Goal: Information Seeking & Learning: Find specific fact

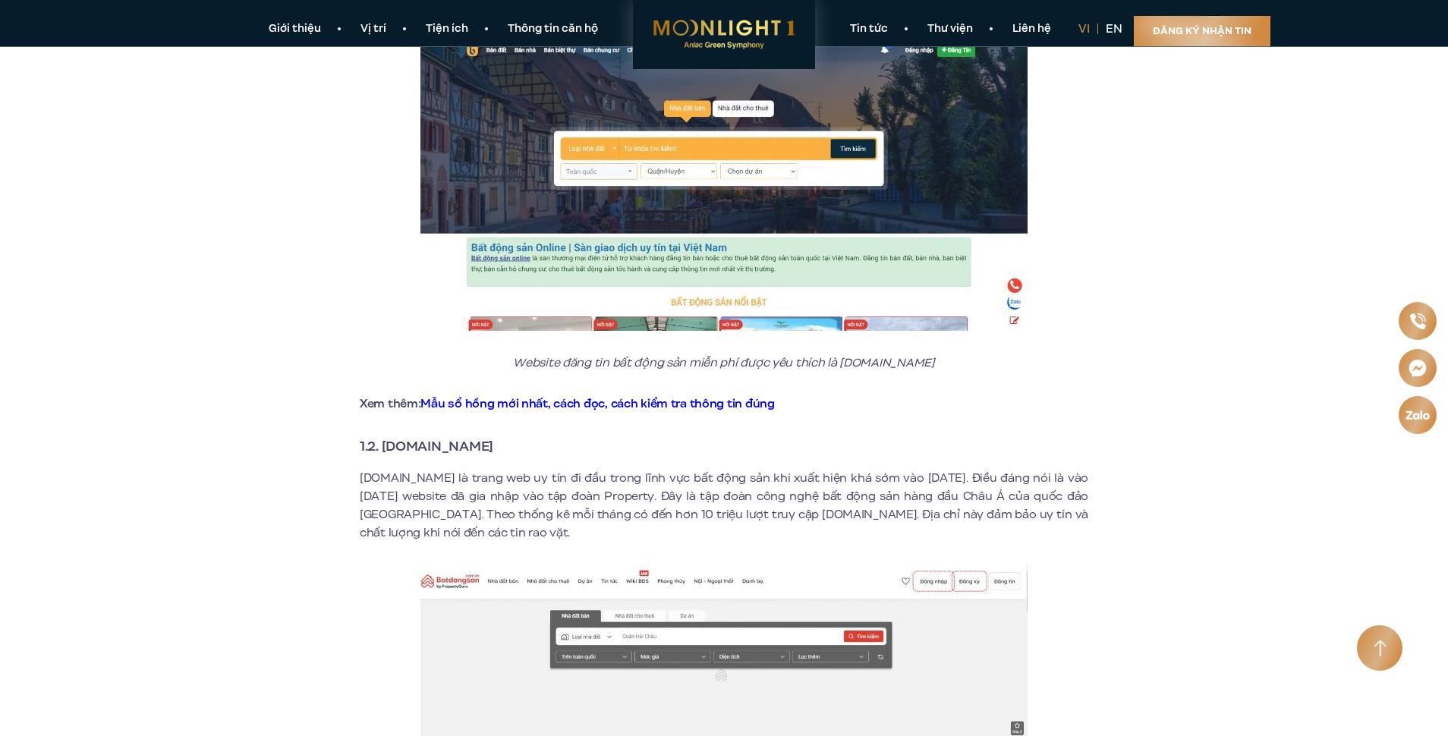
scroll to position [607, 0]
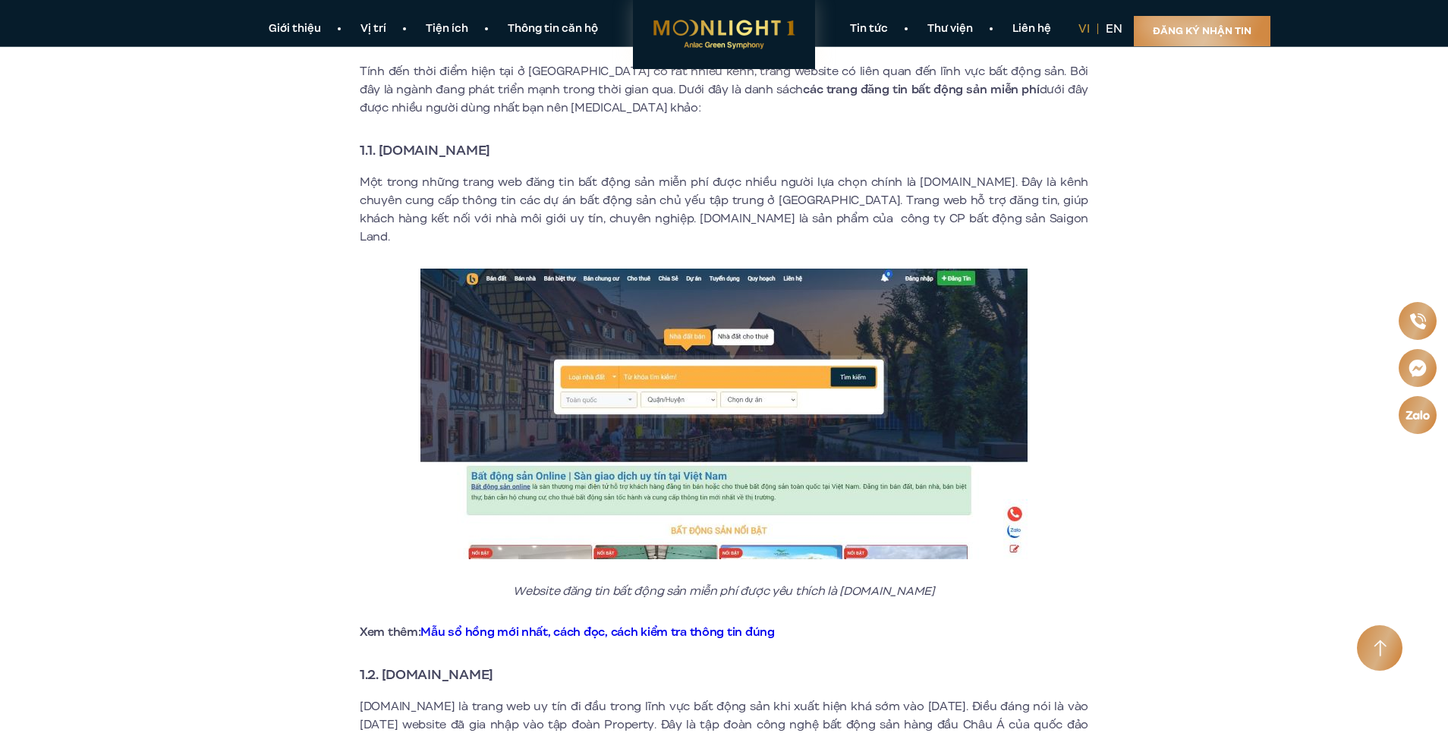
drag, startPoint x: 528, startPoint y: 150, endPoint x: 382, endPoint y: 150, distance: 145.8
click at [382, 150] on h3 "1.1. [DOMAIN_NAME]" at bounding box center [724, 150] width 729 height 21
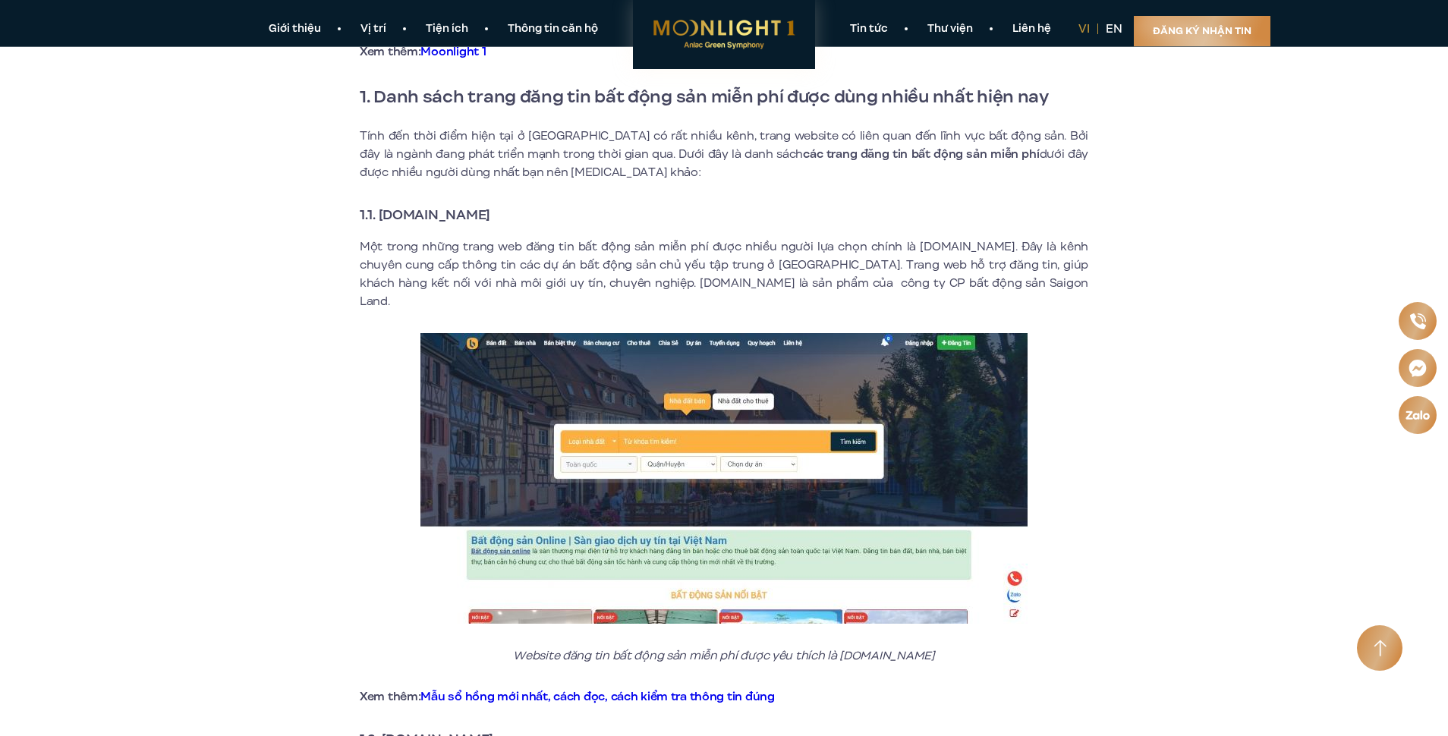
copy strong "[DOMAIN_NAME]"
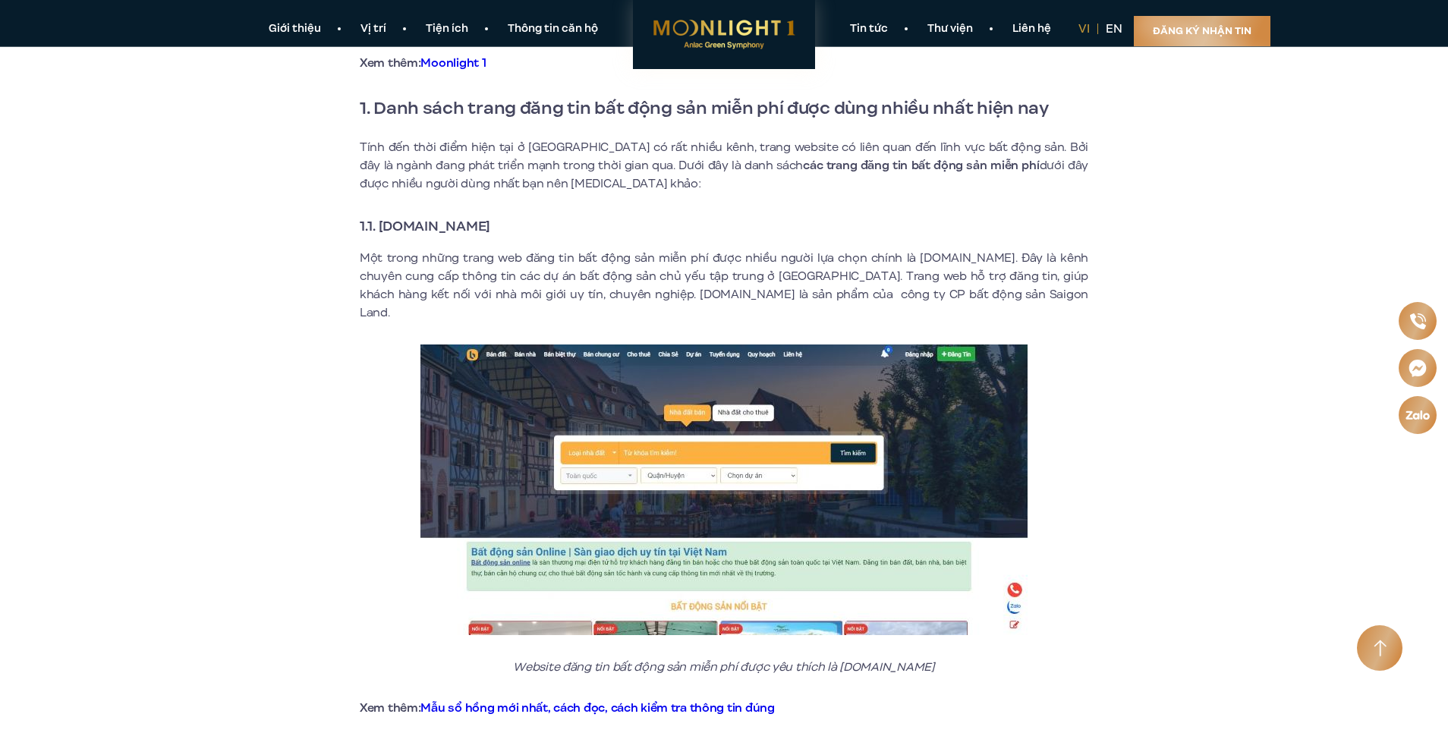
copy strong "[DOMAIN_NAME]"
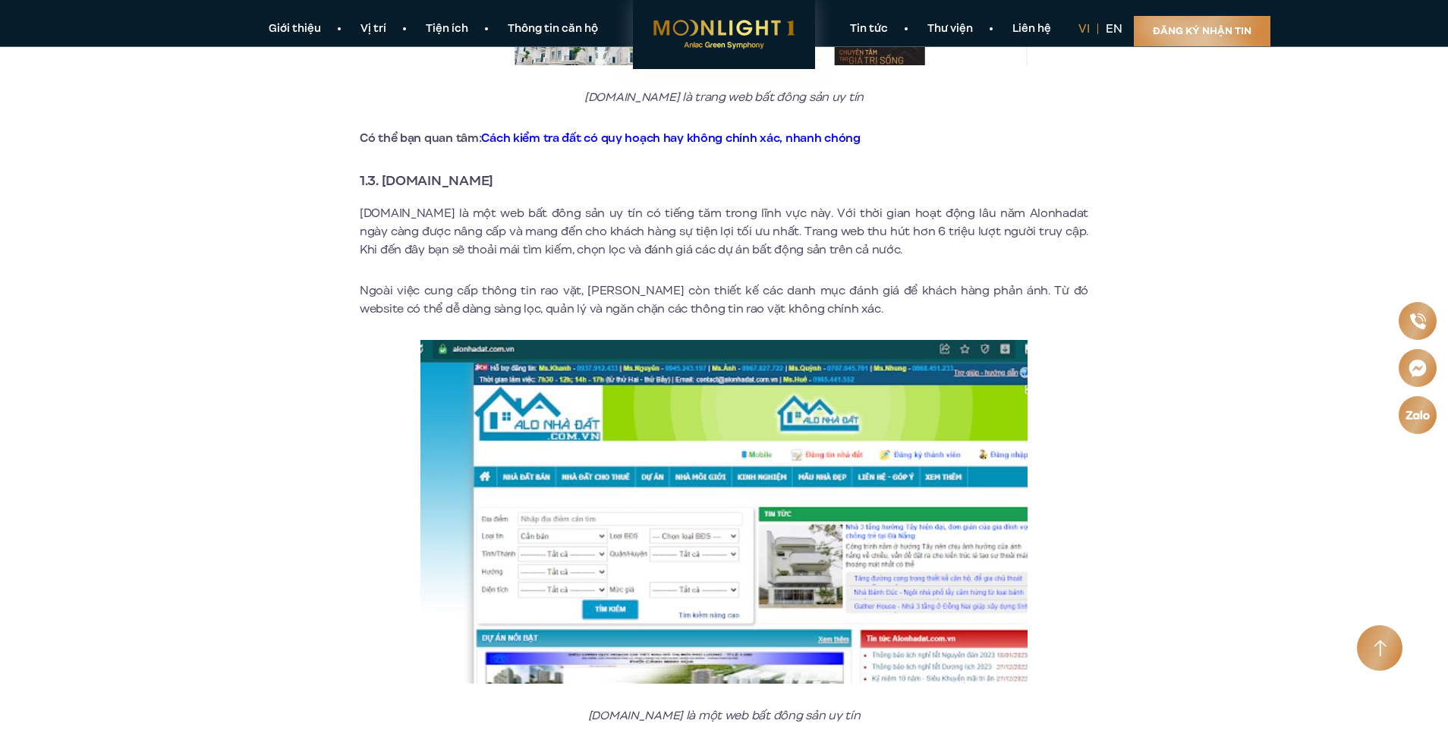
scroll to position [1594, 0]
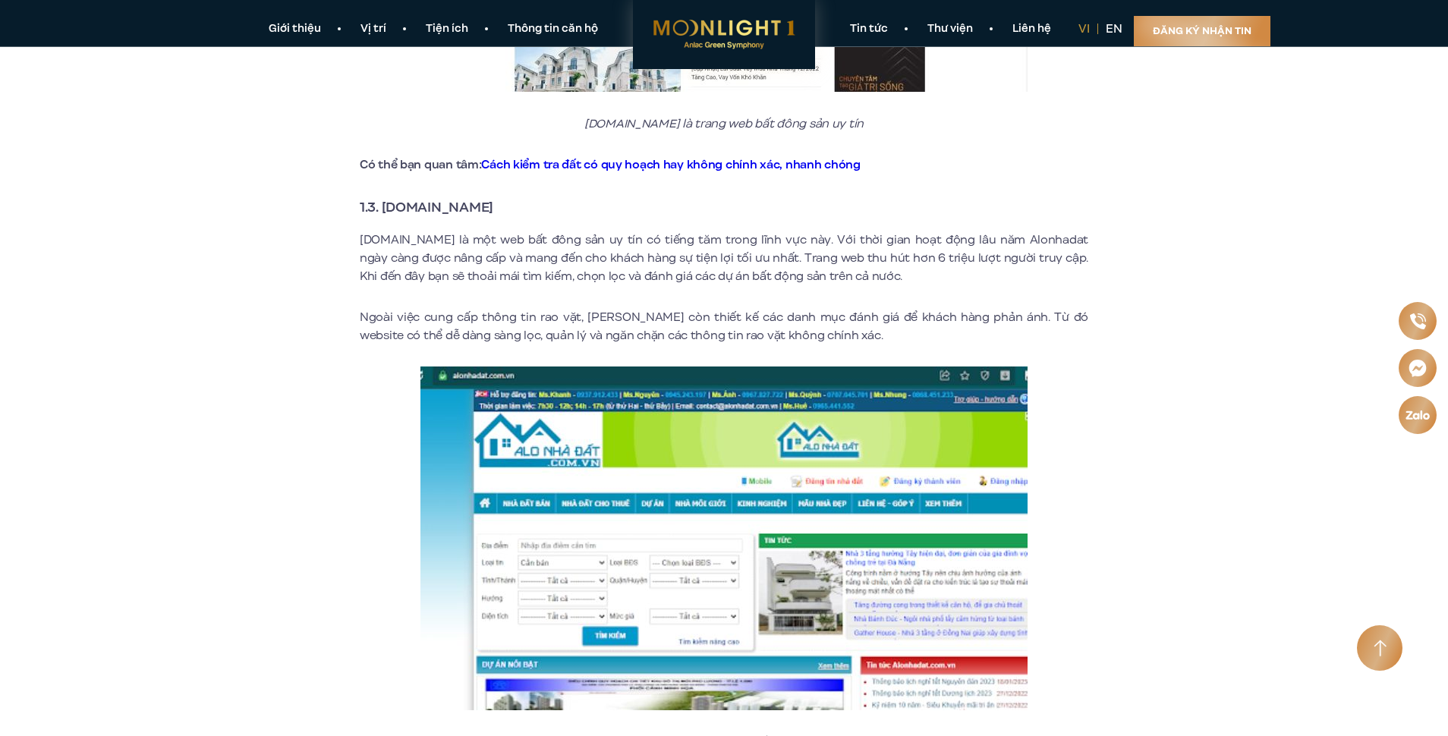
drag, startPoint x: 509, startPoint y: 188, endPoint x: 384, endPoint y: 184, distance: 125.3
click at [384, 197] on h3 "1.3. [DOMAIN_NAME]" at bounding box center [724, 207] width 729 height 21
copy strong "[DOMAIN_NAME]"
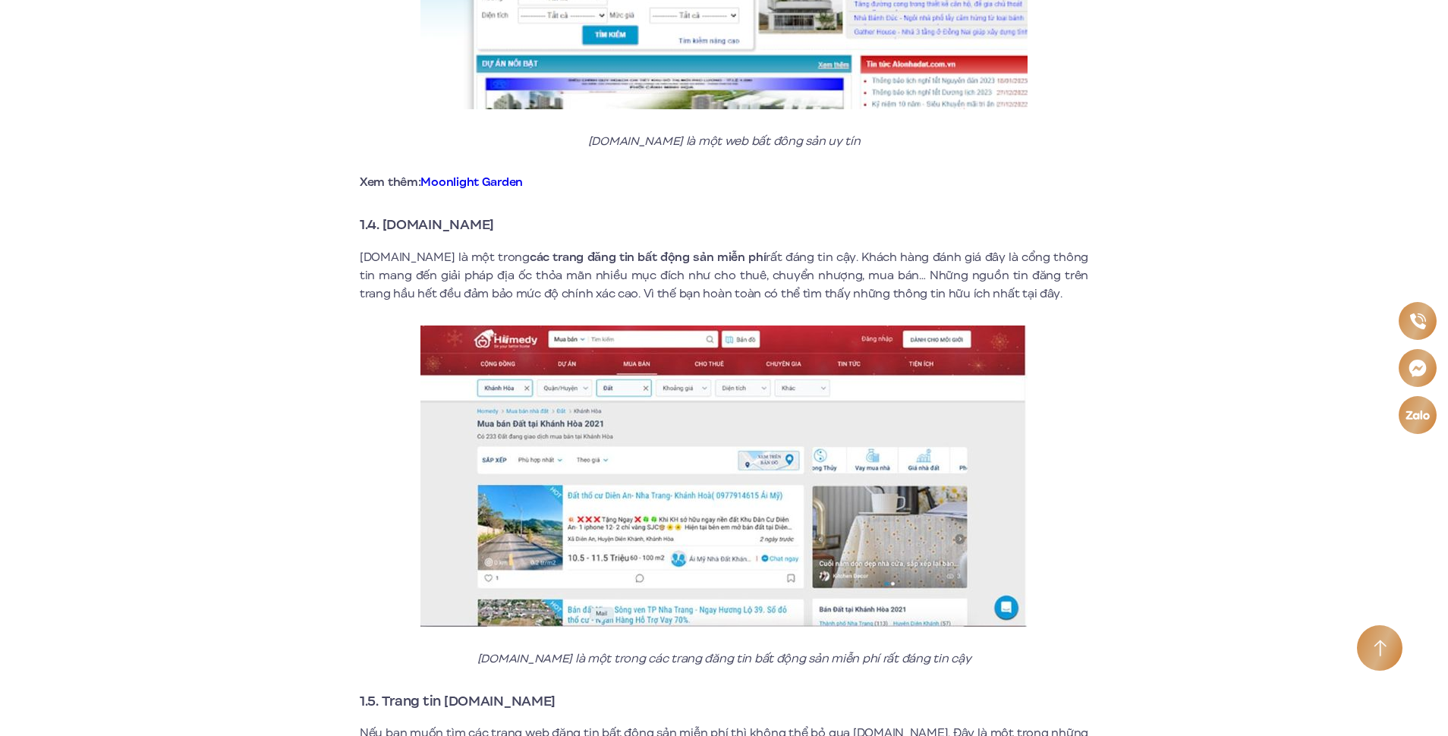
scroll to position [2202, 0]
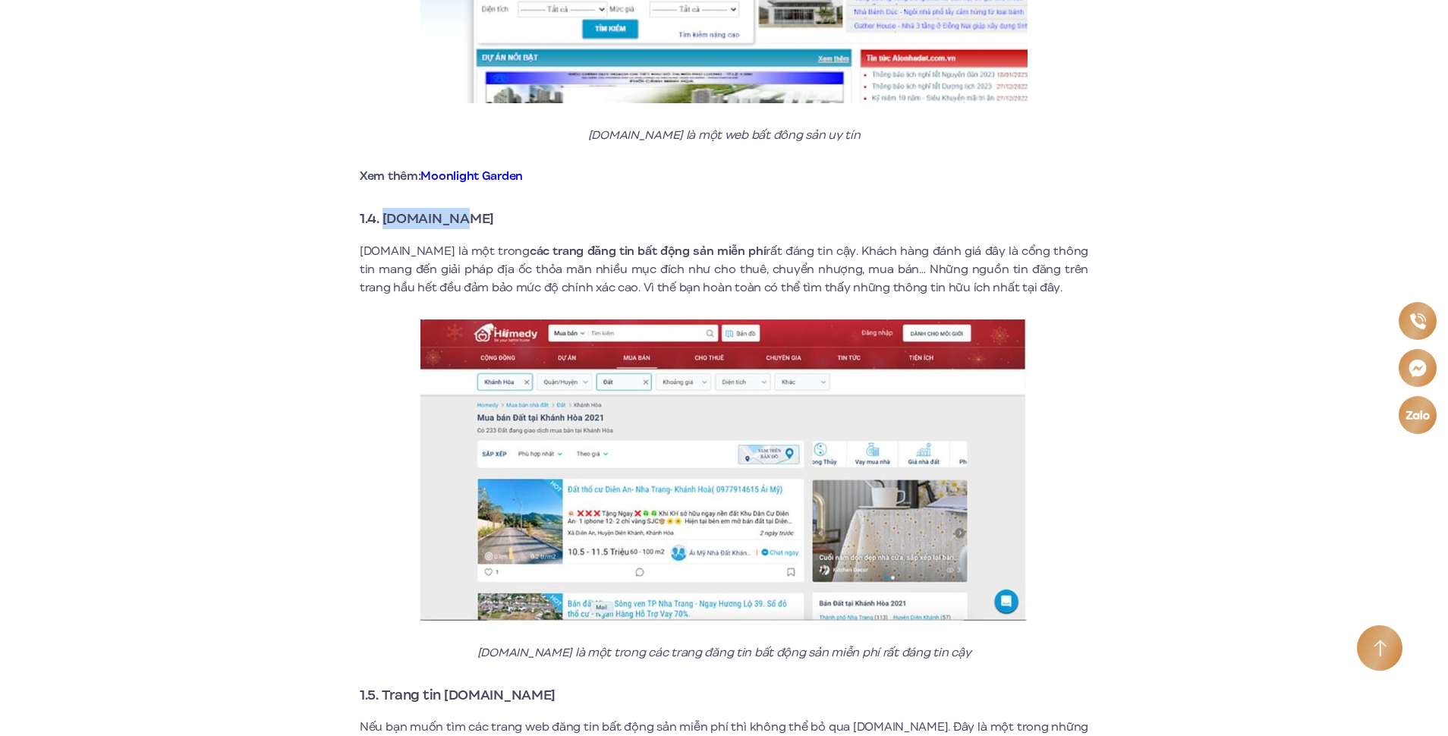
drag, startPoint x: 481, startPoint y: 202, endPoint x: 387, endPoint y: 199, distance: 93.4
click at [387, 208] on h3 "1.4. [DOMAIN_NAME]" at bounding box center [724, 218] width 729 height 21
copy strong "[DOMAIN_NAME]"
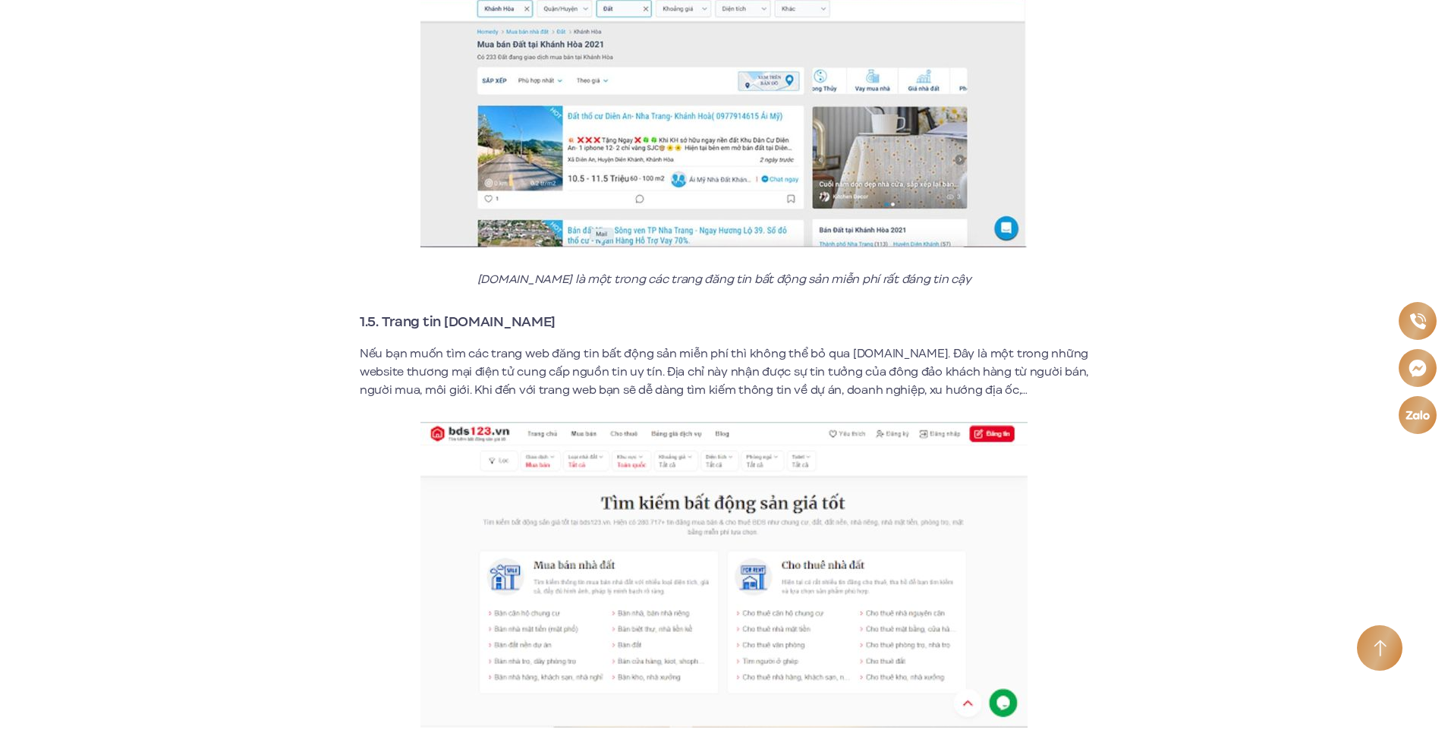
scroll to position [2657, 0]
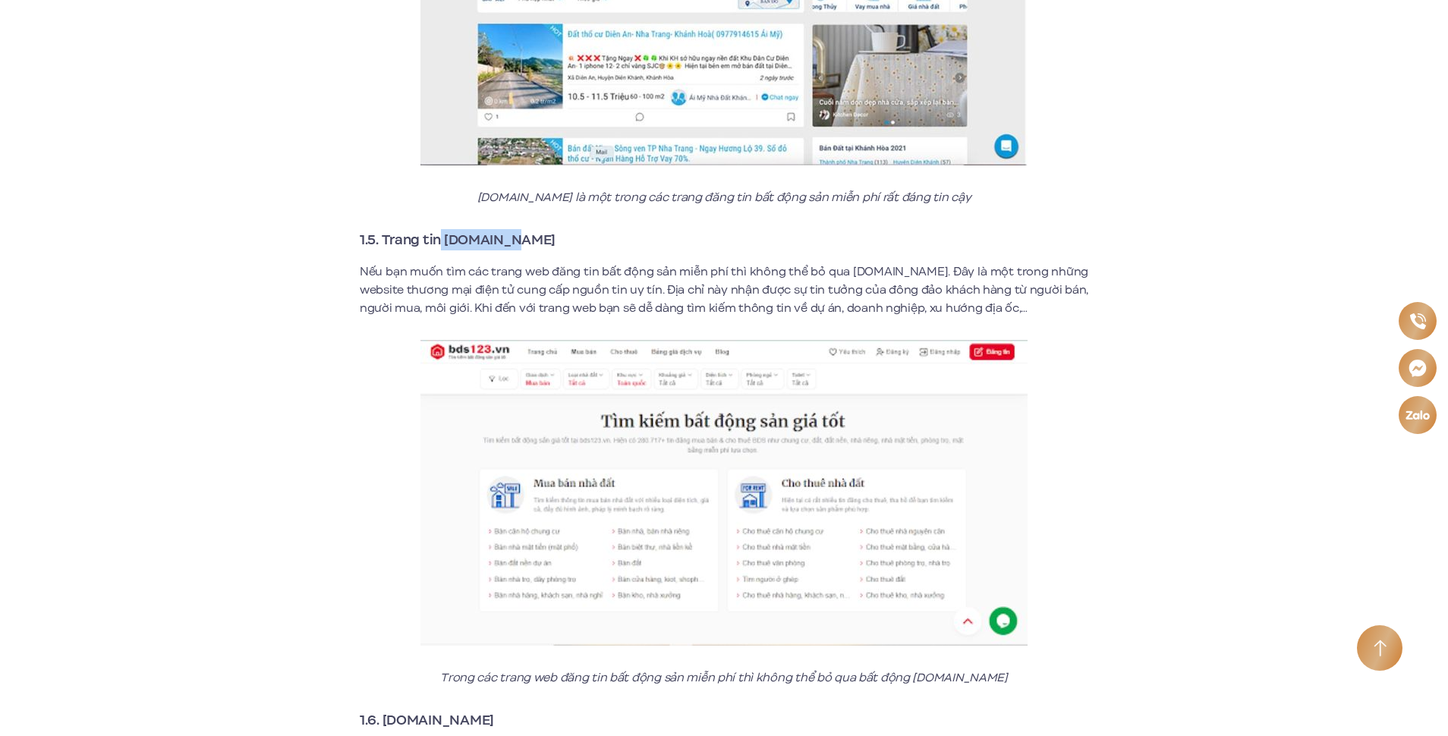
drag, startPoint x: 443, startPoint y: 219, endPoint x: 521, endPoint y: 225, distance: 77.6
click at [521, 229] on h3 "1.5. Trang tin [DOMAIN_NAME]" at bounding box center [724, 239] width 729 height 21
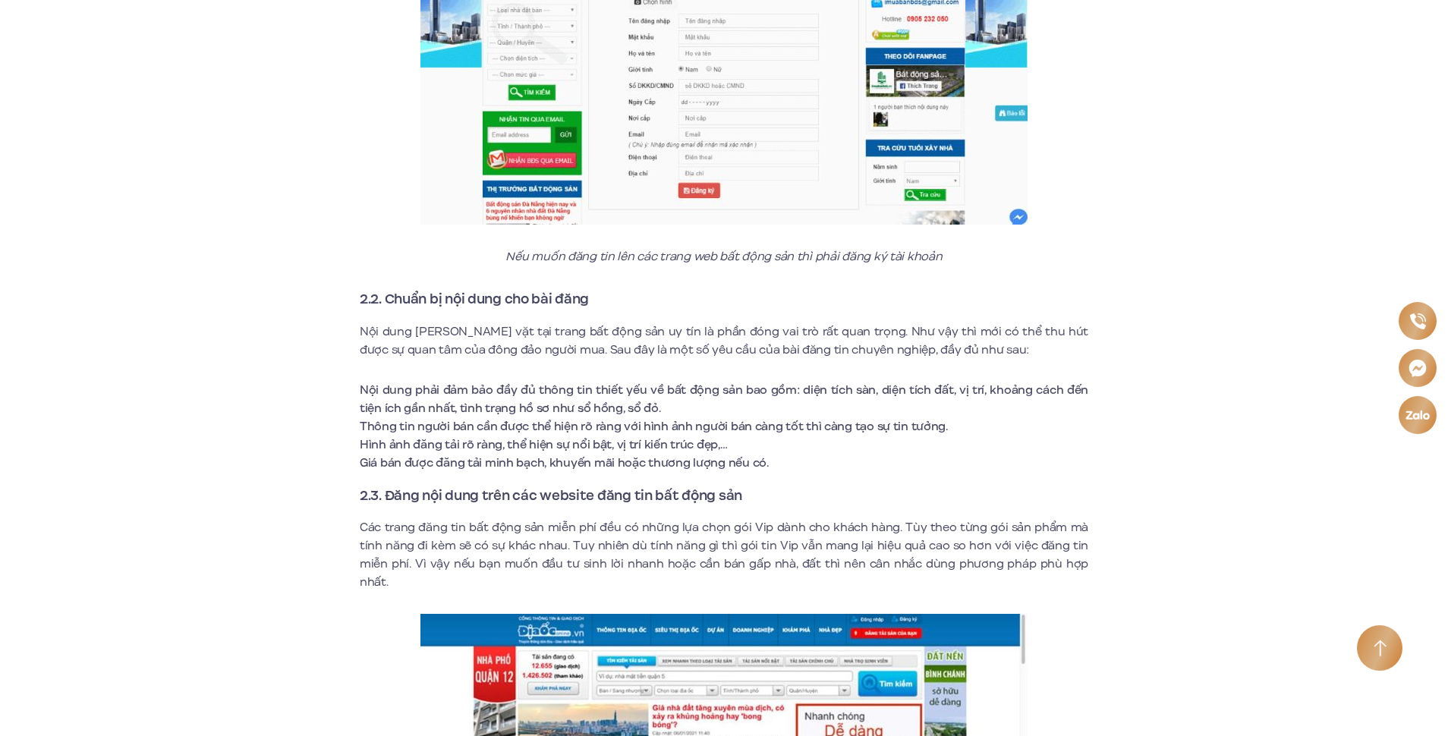
scroll to position [6529, 0]
